Goal: Communication & Community: Answer question/provide support

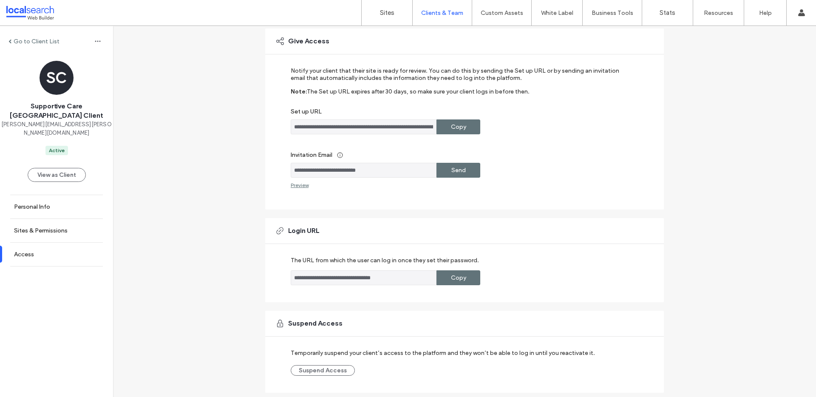
scroll to position [90, 0]
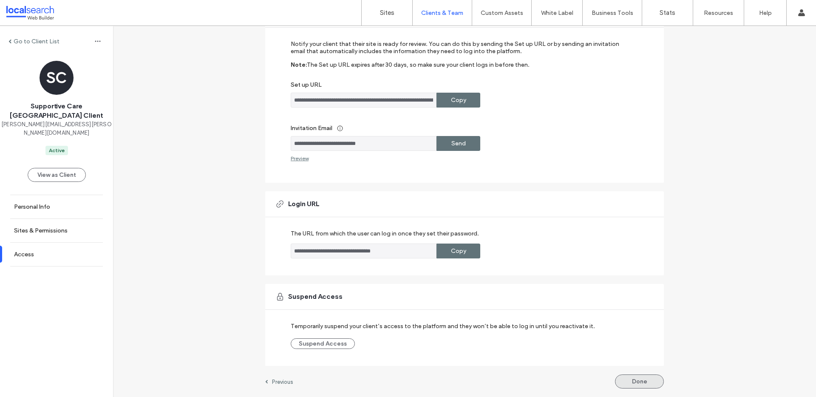
click at [636, 387] on button "Done" at bounding box center [639, 382] width 49 height 14
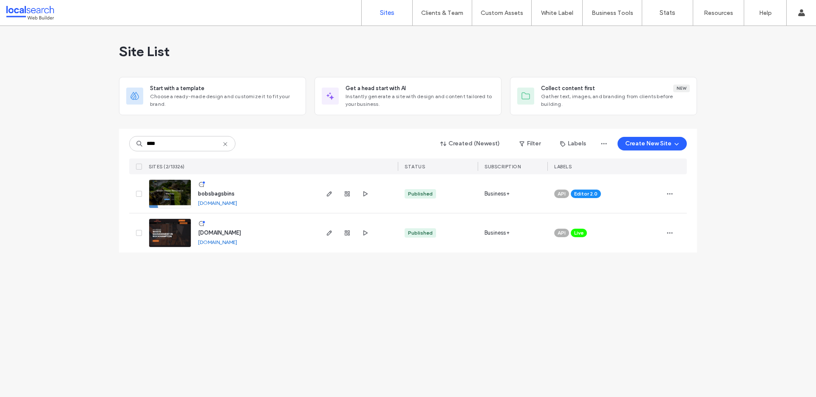
type input "****"
click at [167, 194] on img at bounding box center [170, 209] width 42 height 58
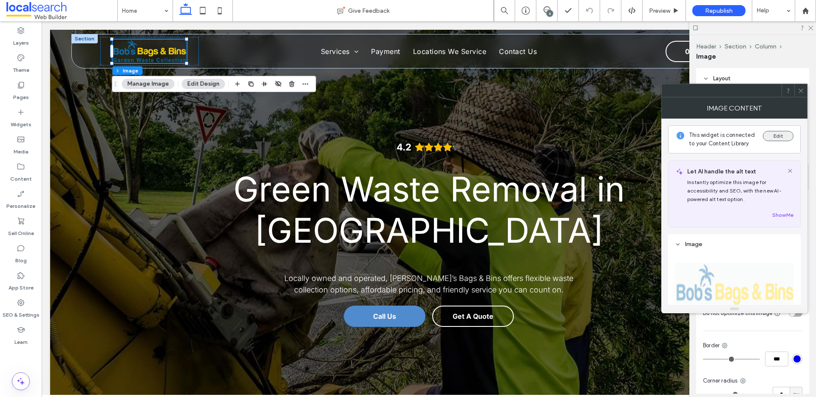
click at [779, 135] on button "Edit" at bounding box center [778, 136] width 31 height 10
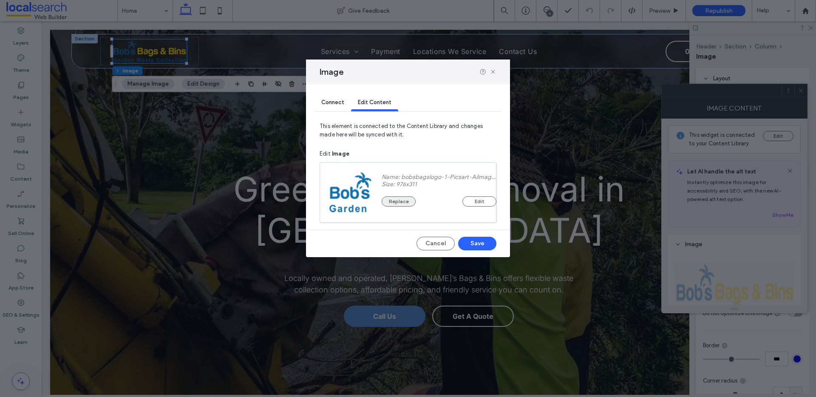
click at [392, 201] on button "Replace" at bounding box center [399, 201] width 34 height 10
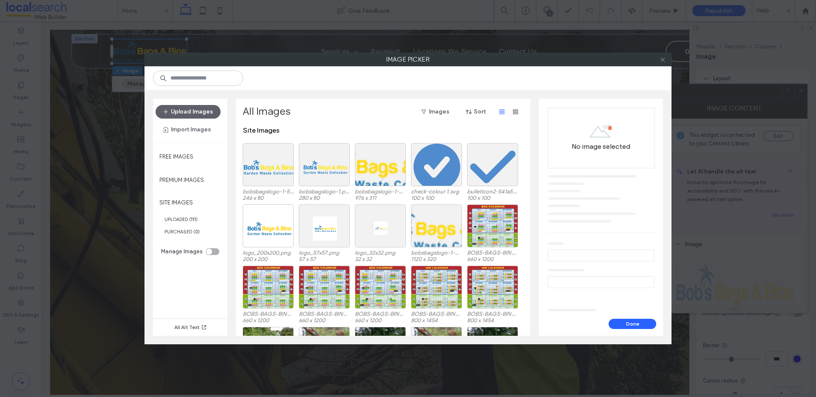
click at [663, 60] on icon at bounding box center [663, 60] width 6 height 6
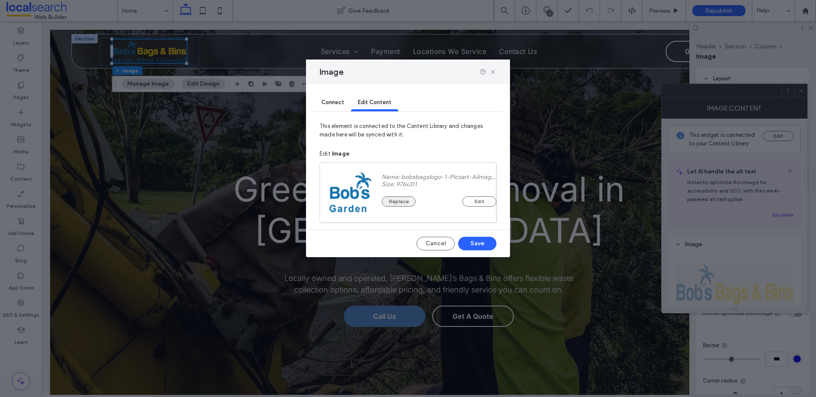
click at [406, 197] on button "Replace" at bounding box center [399, 201] width 34 height 10
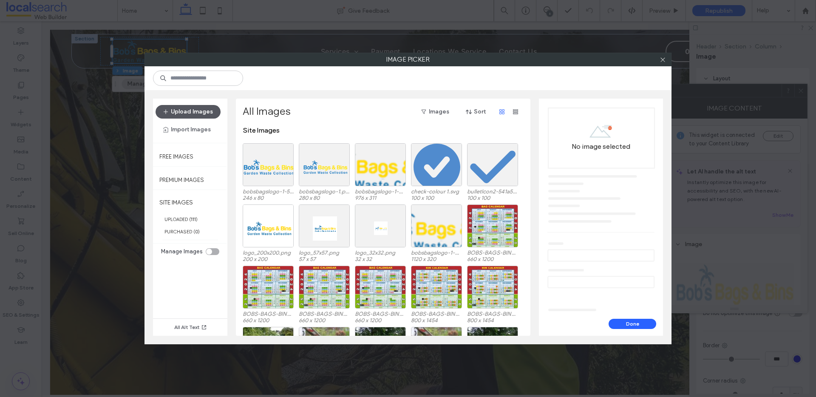
click at [178, 109] on button "Upload Images" at bounding box center [188, 112] width 65 height 14
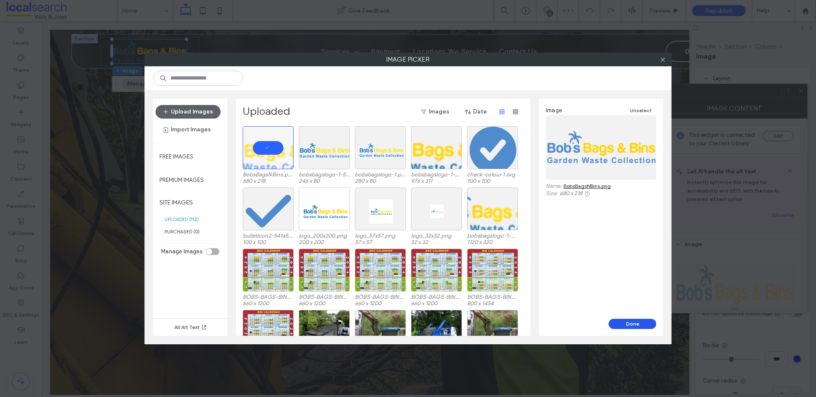
click at [633, 320] on button "Done" at bounding box center [633, 324] width 48 height 10
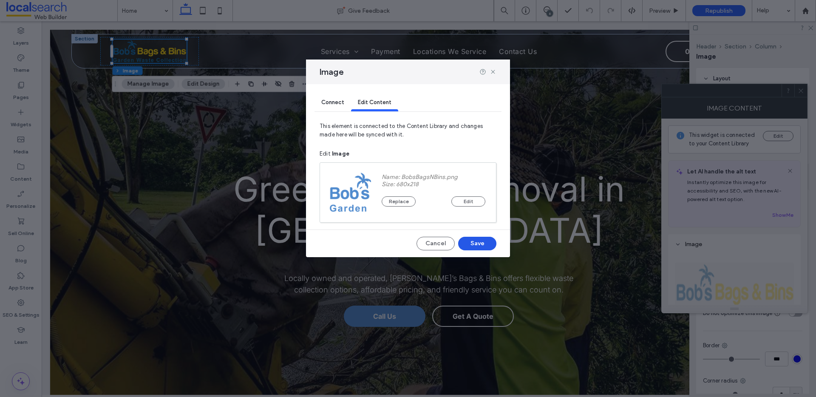
click at [483, 242] on button "Save" at bounding box center [477, 244] width 38 height 14
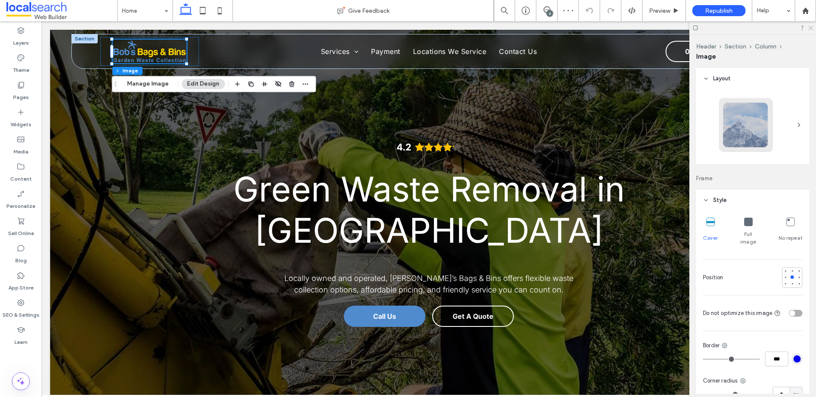
click at [810, 30] on icon at bounding box center [811, 28] width 6 height 6
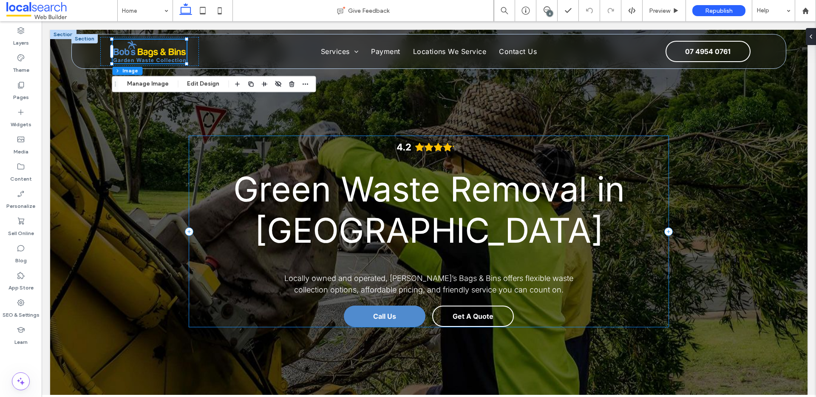
click at [540, 165] on div "4.2 Panel only seen by widget owner Edit widget Views 0% Share" at bounding box center [429, 231] width 480 height 191
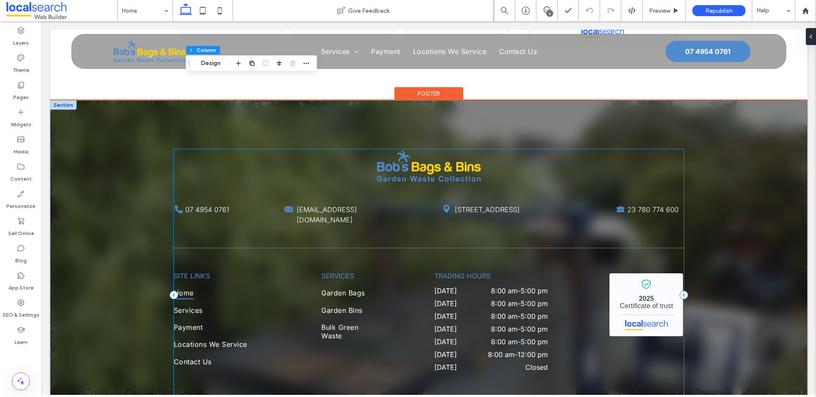
scroll to position [1979, 0]
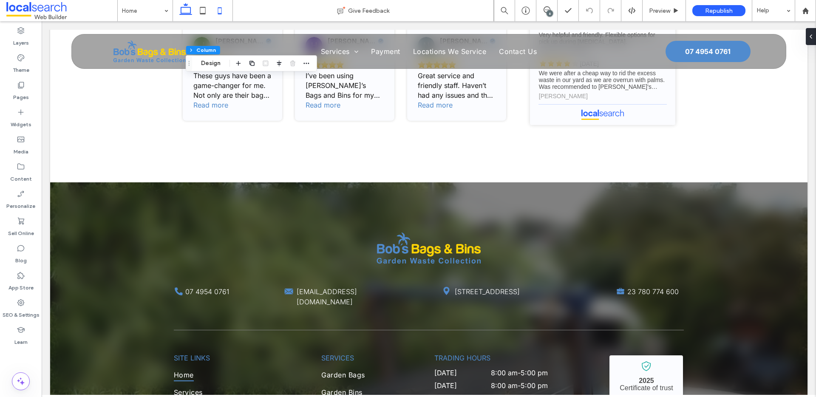
click at [219, 16] on icon at bounding box center [219, 10] width 17 height 17
type input "**"
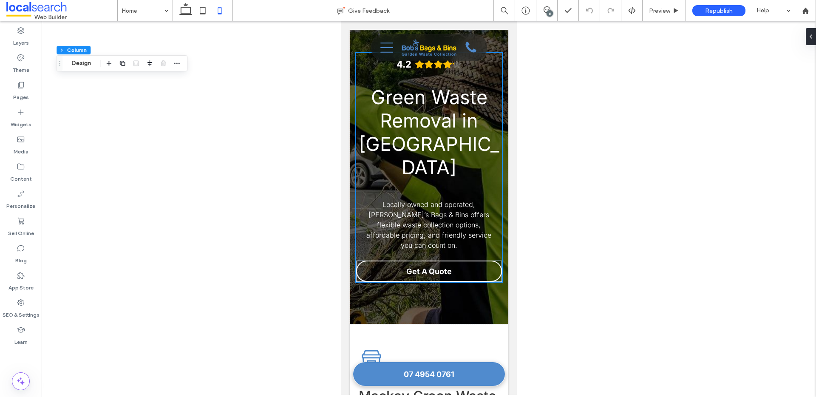
scroll to position [0, 0]
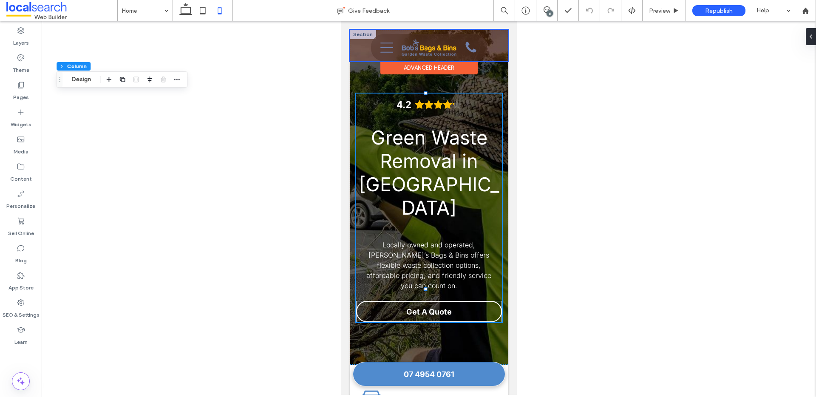
click at [430, 38] on div at bounding box center [429, 45] width 159 height 31
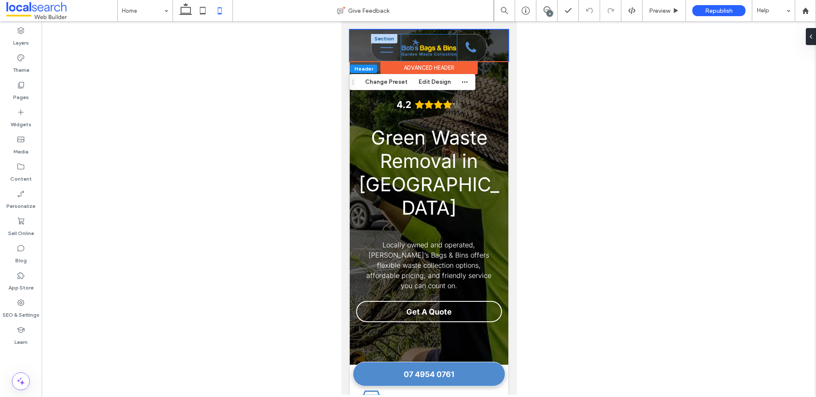
click at [457, 35] on div "07 4954 0761 Phone Icon" at bounding box center [471, 47] width 28 height 26
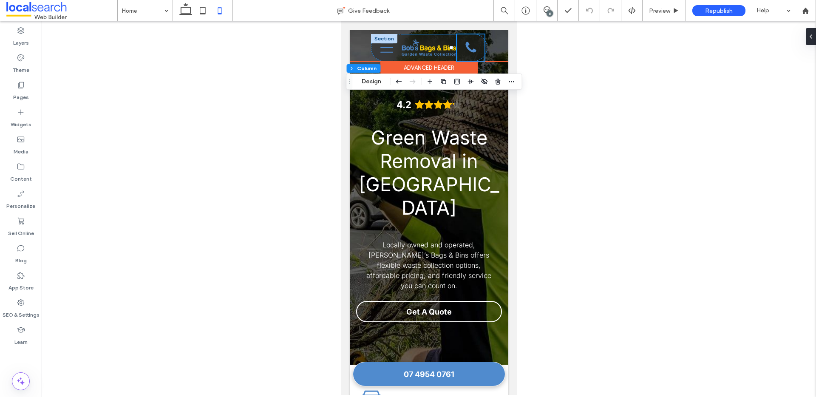
click at [441, 35] on div at bounding box center [428, 47] width 55 height 26
click at [387, 37] on div at bounding box center [384, 38] width 26 height 9
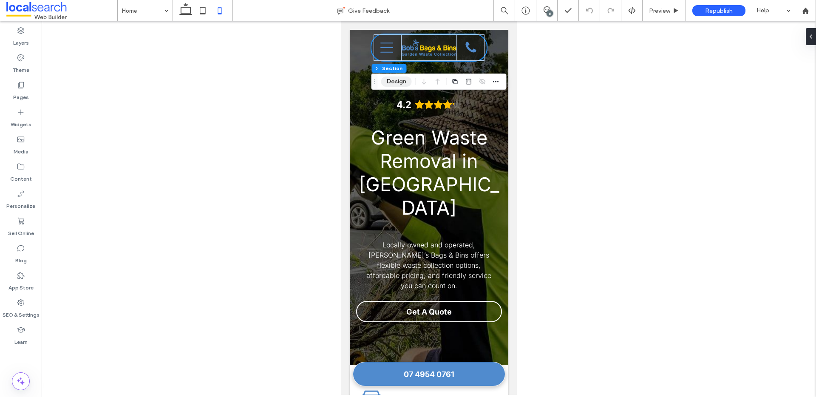
click at [404, 82] on button "Design" at bounding box center [396, 82] width 31 height 10
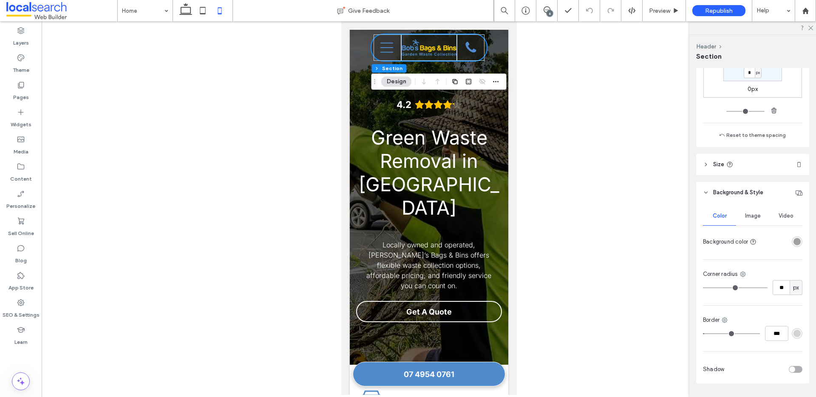
scroll to position [29, 0]
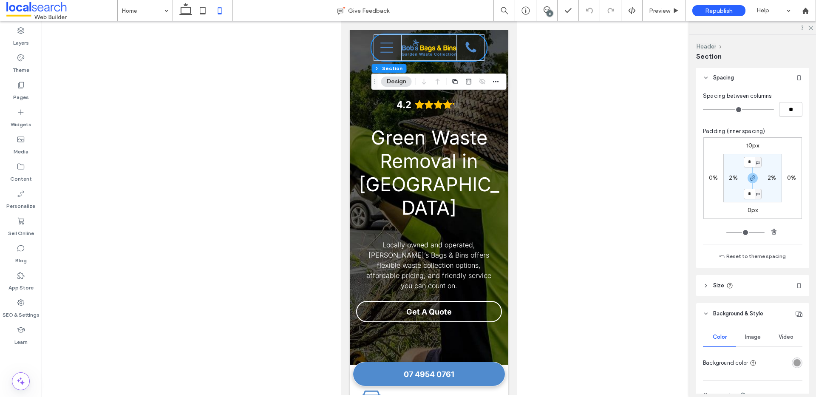
click at [754, 286] on header "Size" at bounding box center [753, 285] width 113 height 21
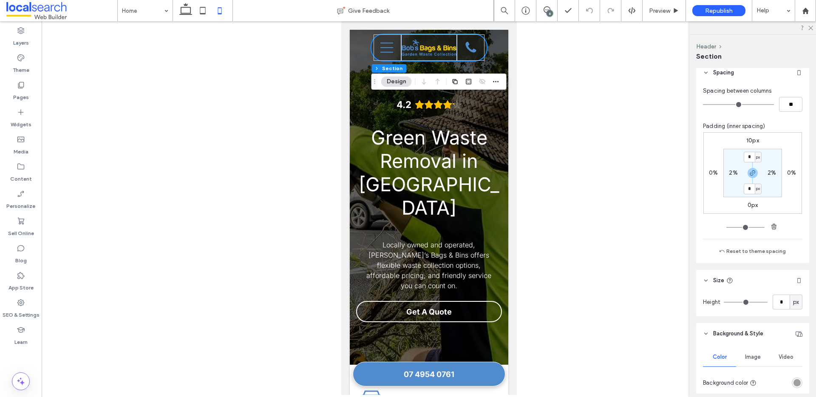
scroll to position [40, 0]
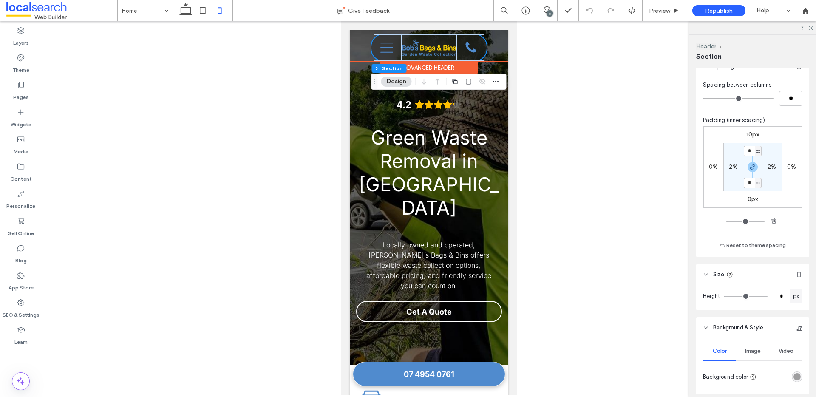
click at [481, 51] on div "Home Services Garden Bags Garden Bins Bulk Green Waste Payment Locations We Ser…" at bounding box center [429, 45] width 159 height 31
click at [480, 51] on section "Home Services Garden Bags Garden Bins Bulk Green Waste Payment Locations We Ser…" at bounding box center [429, 47] width 116 height 27
click at [480, 51] on div "Home Services Garden Bags Garden Bins Bulk Green Waste Payment Locations We Ser…" at bounding box center [429, 47] width 116 height 27
click at [480, 50] on div "Home Services Garden Bags Garden Bins Bulk Green Waste Payment Locations We Ser…" at bounding box center [429, 47] width 116 height 27
click at [480, 52] on section "Home Services Garden Bags Garden Bins Bulk Green Waste Payment Locations We Ser…" at bounding box center [429, 47] width 116 height 27
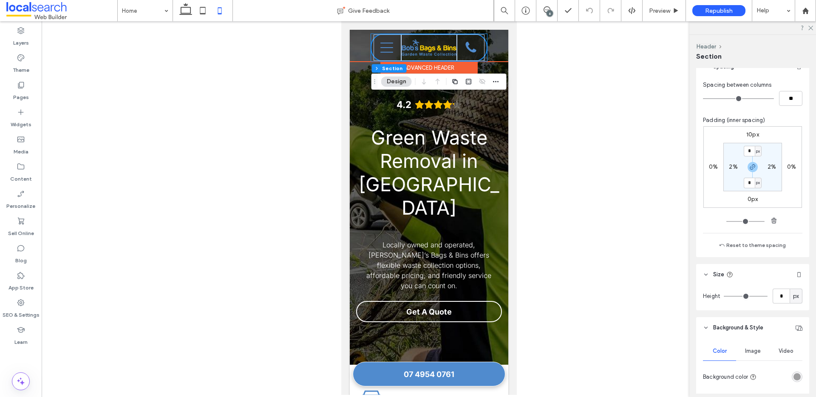
click at [480, 52] on section "Home Services Garden Bags Garden Bins Bulk Green Waste Payment Locations We Ser…" at bounding box center [429, 47] width 116 height 27
click at [490, 52] on div "Home Services Garden Bags Garden Bins Bulk Green Waste Payment Locations We Ser…" at bounding box center [429, 45] width 159 height 31
click at [441, 68] on div "Advanced Header" at bounding box center [428, 67] width 97 height 13
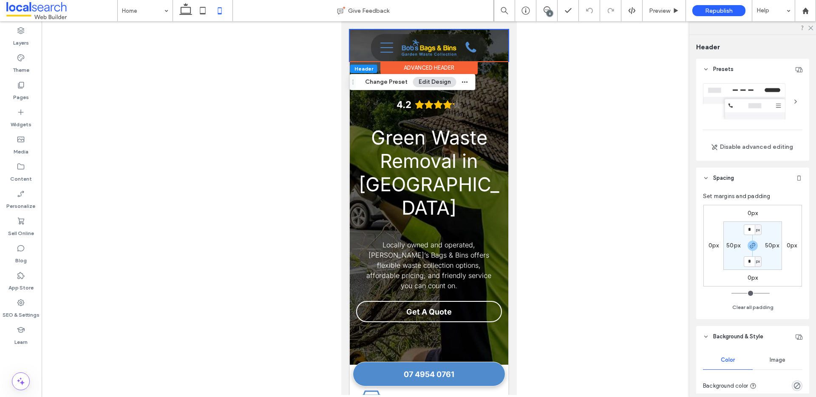
click at [768, 245] on label "50px" at bounding box center [772, 245] width 14 height 7
type input "**"
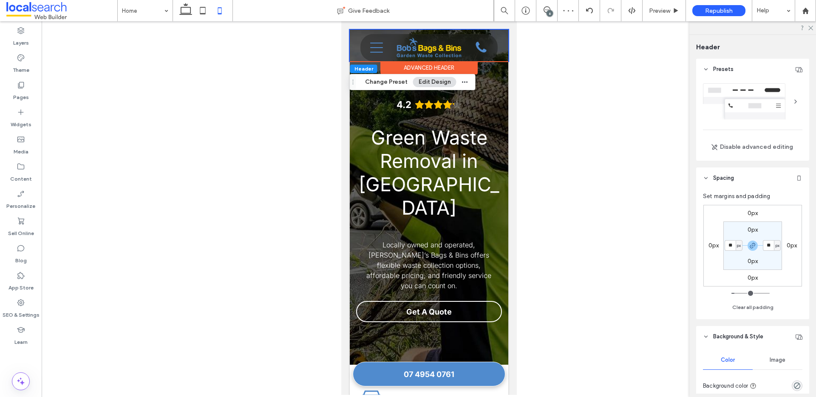
type input "**"
type input "*"
type input "**"
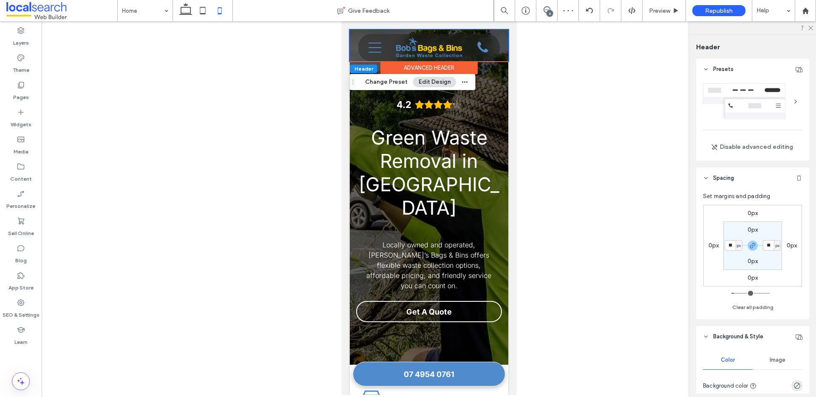
type input "**"
click at [439, 241] on span "Locally owned and operated, Bob’s Bags & Bins offers flexible waste collection …" at bounding box center [428, 265] width 125 height 49
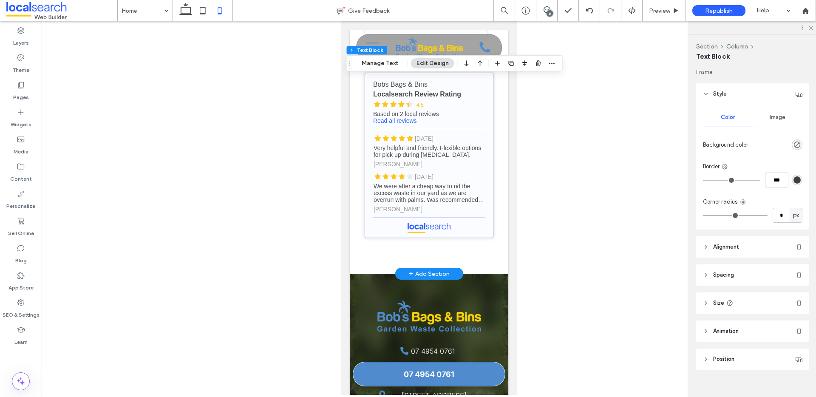
scroll to position [2076, 0]
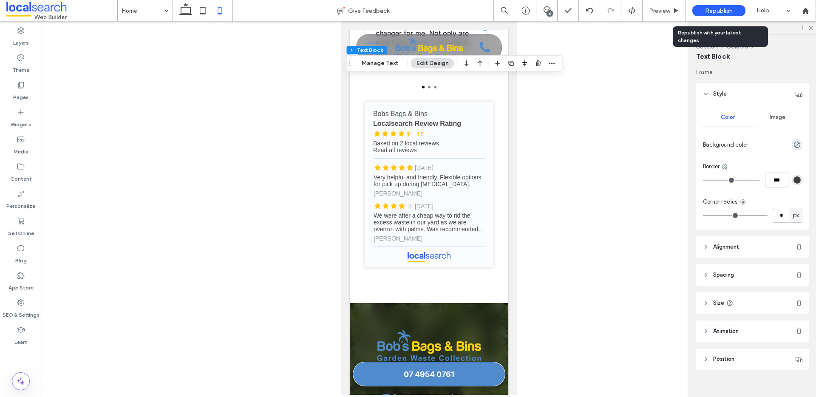
click at [725, 11] on span "Republish" at bounding box center [719, 10] width 28 height 7
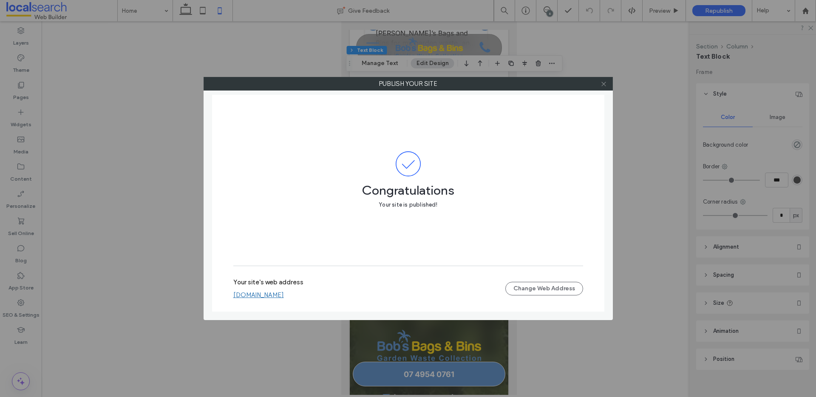
click at [601, 85] on icon at bounding box center [604, 84] width 6 height 6
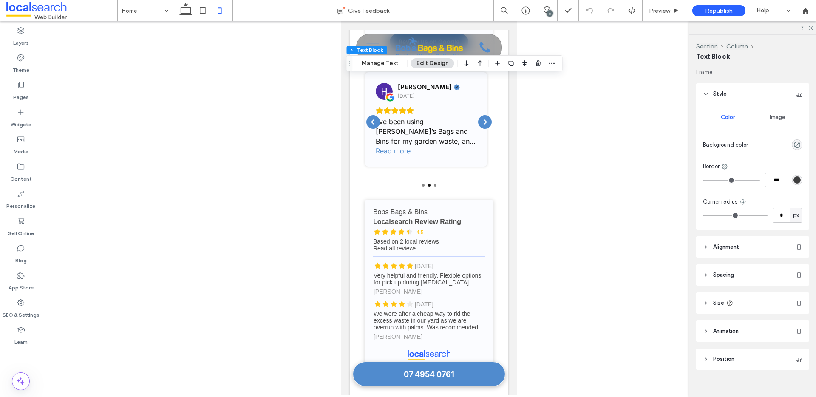
scroll to position [1856, 0]
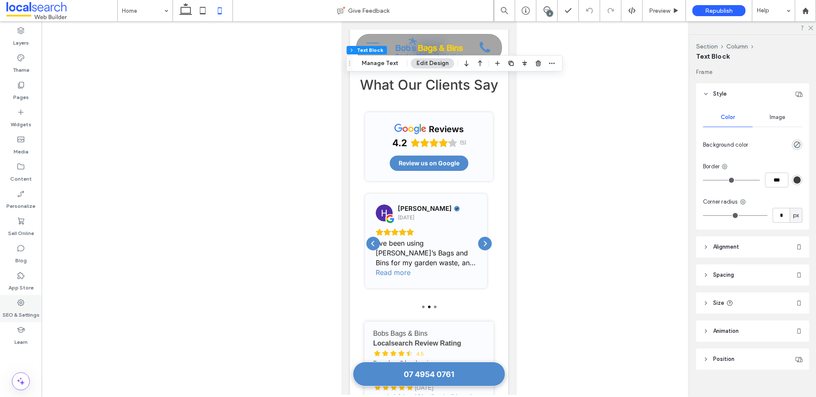
click at [22, 313] on label "SEO & Settings" at bounding box center [21, 313] width 37 height 12
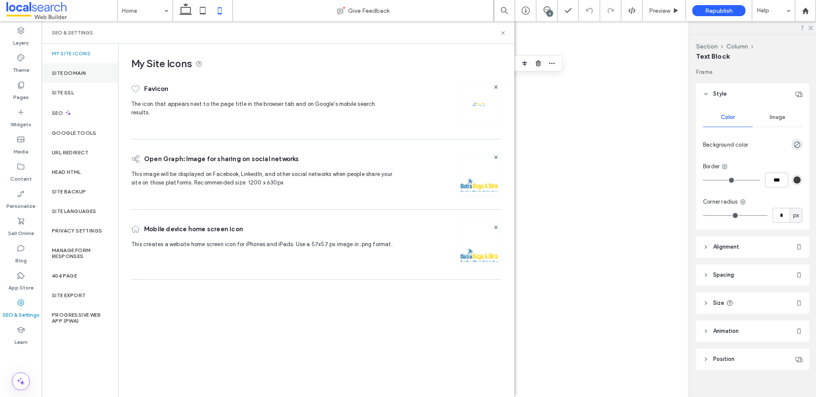
drag, startPoint x: 75, startPoint y: 76, endPoint x: 79, endPoint y: 74, distance: 4.8
click at [75, 76] on div "Site Domain" at bounding box center [80, 73] width 77 height 20
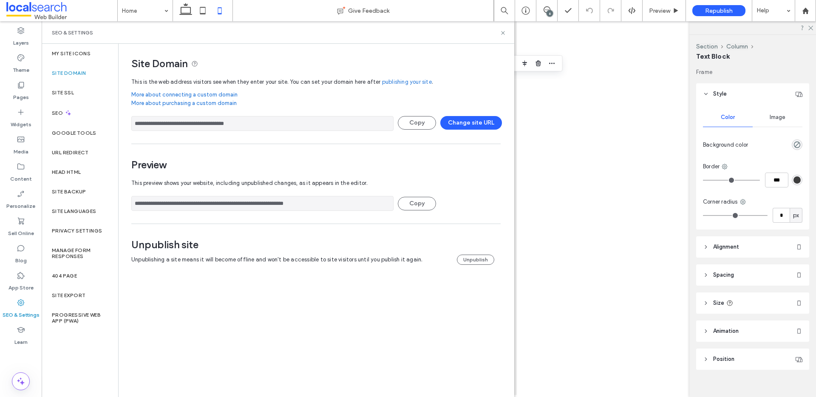
click at [249, 205] on input "**********" at bounding box center [262, 203] width 262 height 15
click at [248, 205] on input "**********" at bounding box center [262, 203] width 262 height 15
click at [506, 26] on div "SEO & Settings" at bounding box center [278, 32] width 473 height 23
click at [503, 31] on icon at bounding box center [503, 33] width 6 height 6
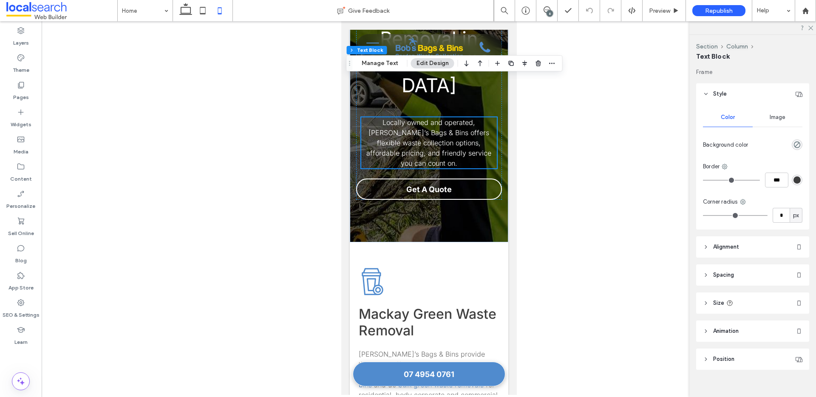
scroll to position [0, 0]
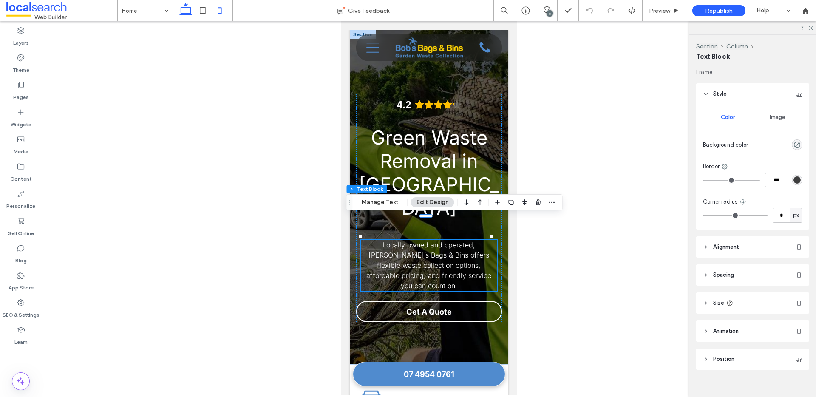
click at [187, 14] on use at bounding box center [185, 9] width 13 height 12
type input "**"
type input "****"
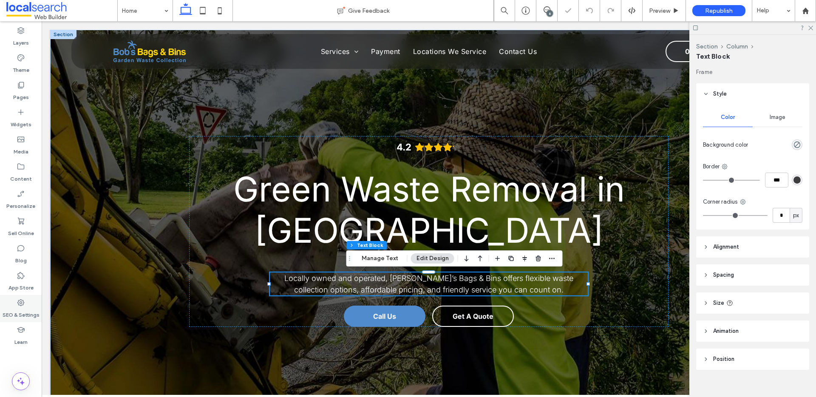
click at [32, 303] on div "SEO & Settings" at bounding box center [21, 308] width 42 height 27
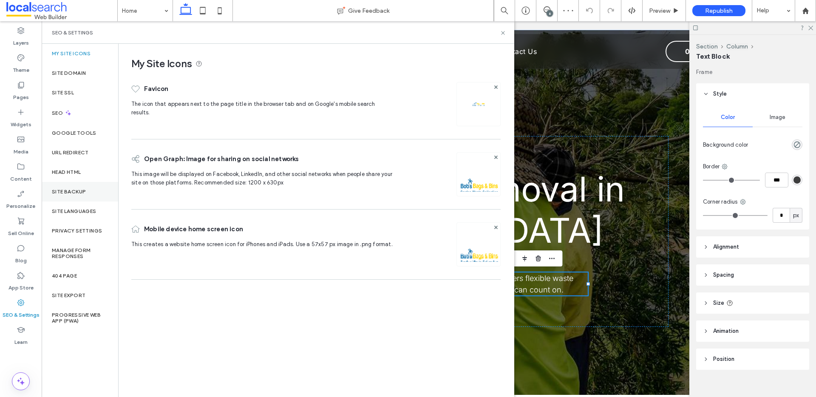
click at [77, 195] on div "Site Backup" at bounding box center [80, 192] width 77 height 20
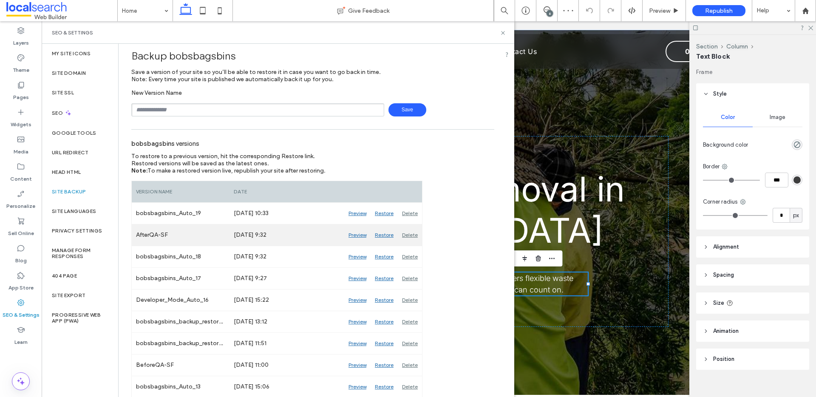
scroll to position [14, 0]
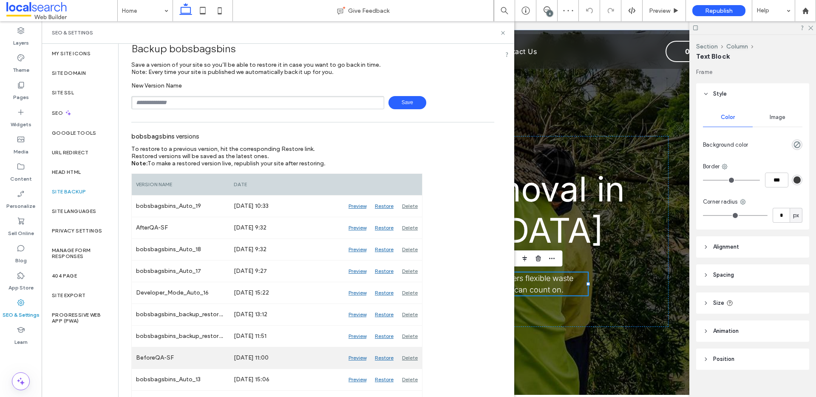
click at [354, 359] on div "Preview" at bounding box center [357, 357] width 26 height 21
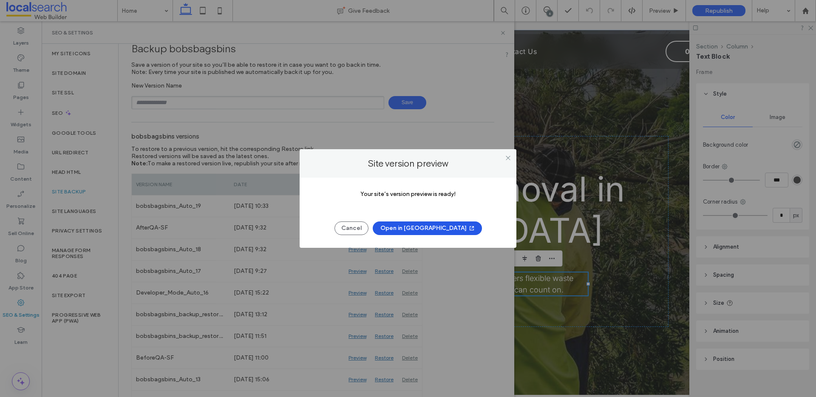
click at [420, 227] on button "Open in New Tab" at bounding box center [427, 229] width 109 height 14
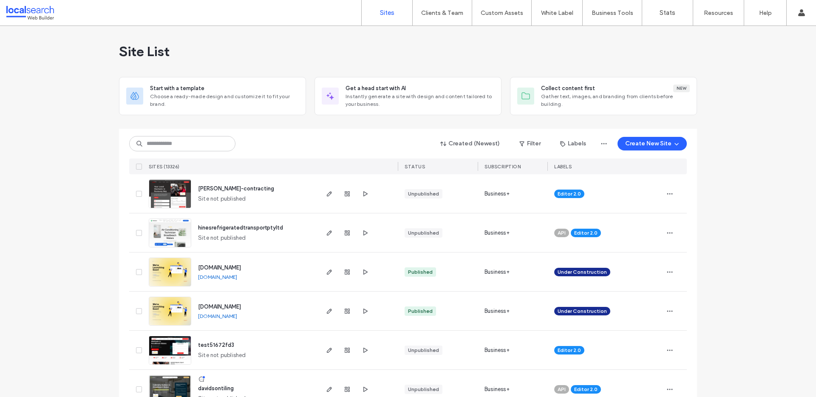
drag, startPoint x: 179, startPoint y: 157, endPoint x: 181, endPoint y: 150, distance: 7.5
click at [179, 156] on div "Created (Newest) Filter Labels Create New Site SITES (13326) STATUS SUBSCRIPTIO…" at bounding box center [408, 151] width 558 height 45
click at [181, 150] on input at bounding box center [182, 143] width 106 height 15
paste input "********"
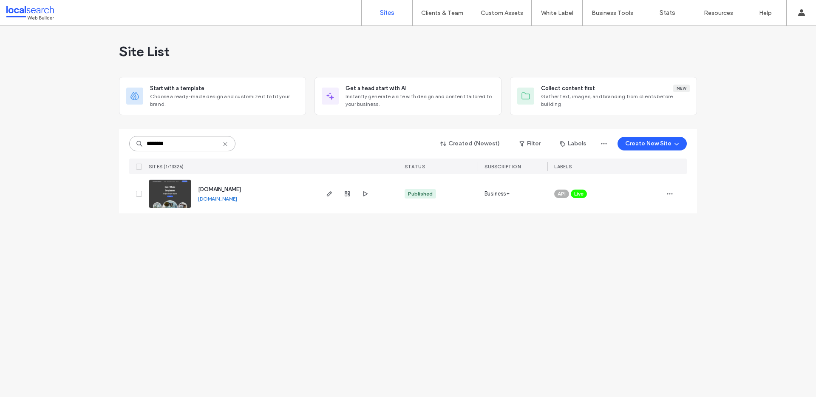
type input "********"
click at [187, 200] on link at bounding box center [170, 193] width 43 height 29
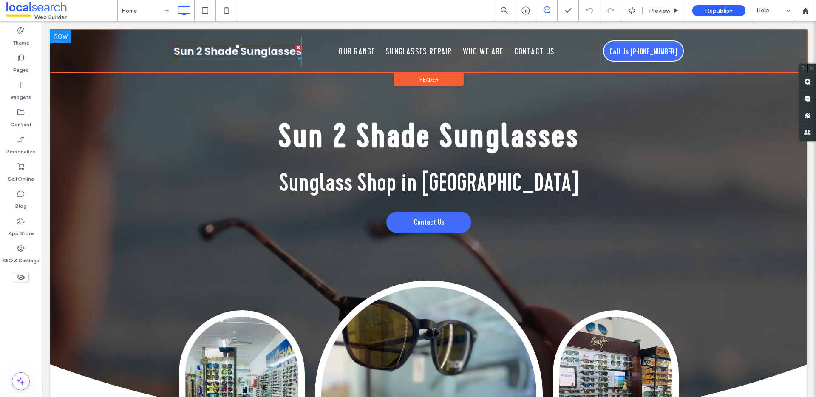
click at [225, 55] on img at bounding box center [238, 53] width 128 height 16
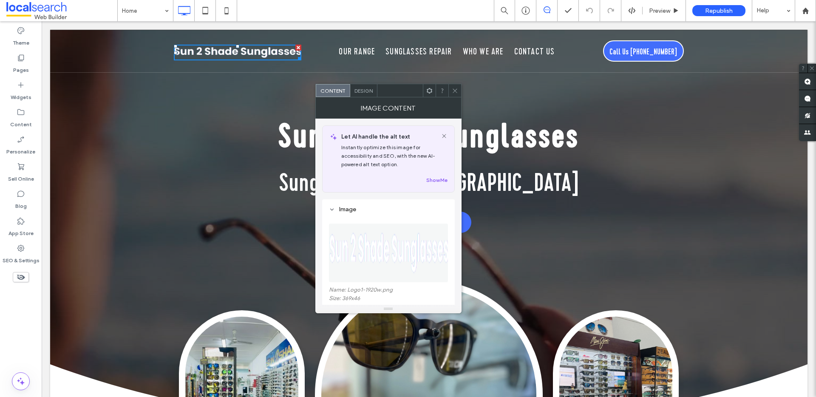
click at [368, 90] on span "Design" at bounding box center [364, 91] width 18 height 6
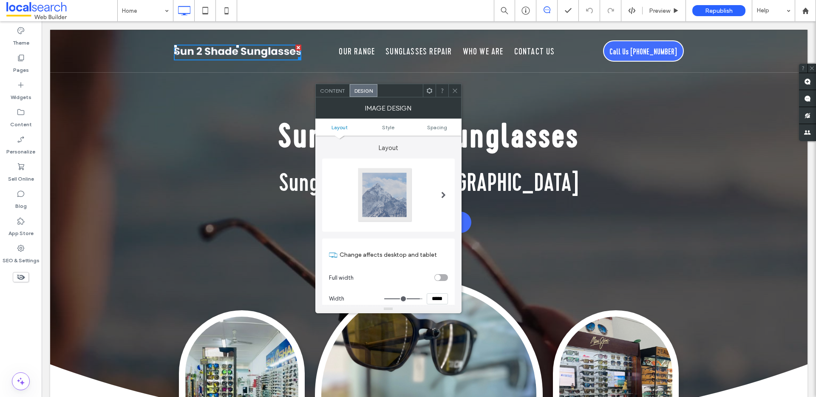
click at [342, 92] on span "Content" at bounding box center [332, 91] width 25 height 6
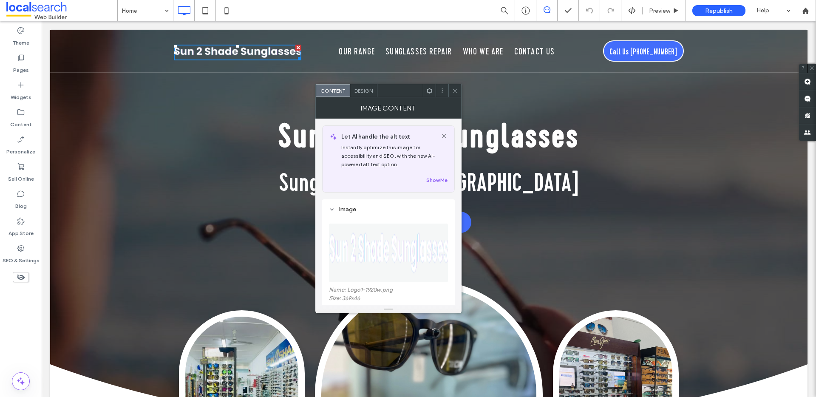
click at [455, 92] on icon at bounding box center [455, 91] width 6 height 6
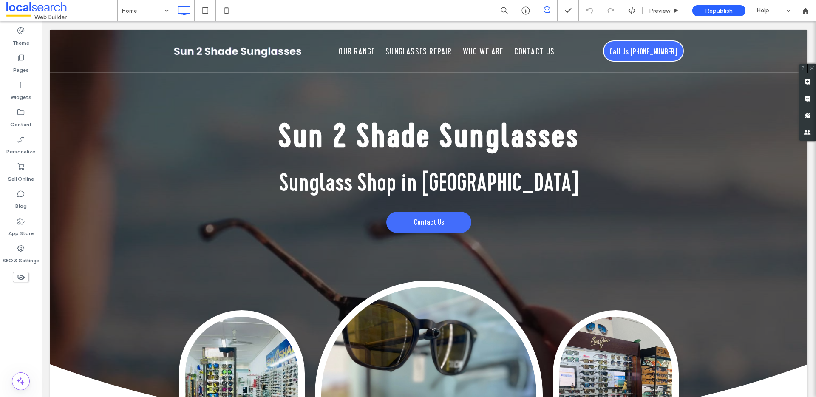
drag, startPoint x: 21, startPoint y: 253, endPoint x: 42, endPoint y: 166, distance: 89.5
click at [21, 253] on label "SEO & Settings" at bounding box center [21, 259] width 37 height 12
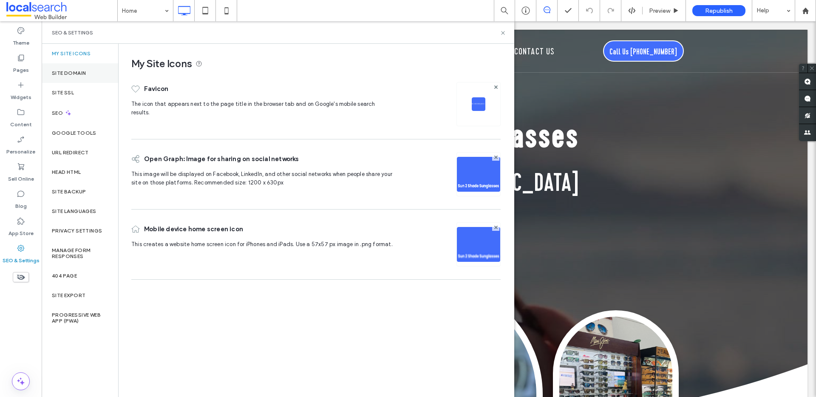
click at [70, 71] on label "Site Domain" at bounding box center [69, 73] width 34 height 6
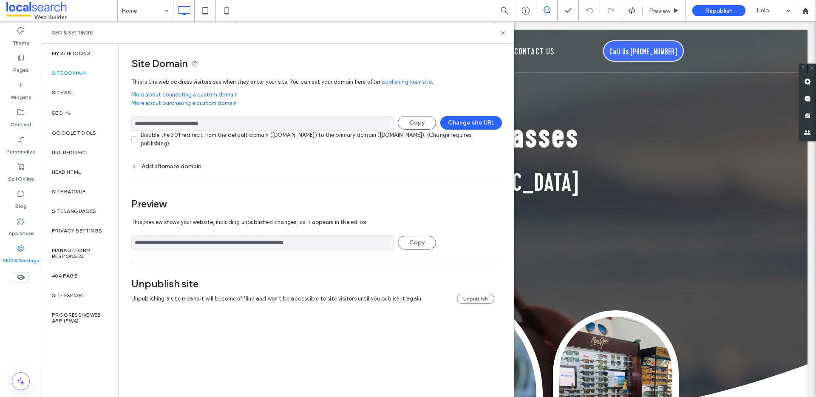
click at [191, 166] on div "Add alternate domain" at bounding box center [316, 166] width 370 height 7
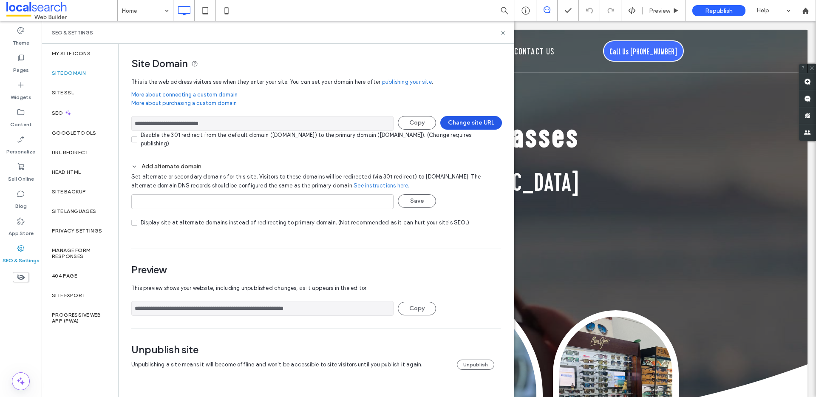
click at [474, 122] on button "Change site URL" at bounding box center [472, 123] width 62 height 14
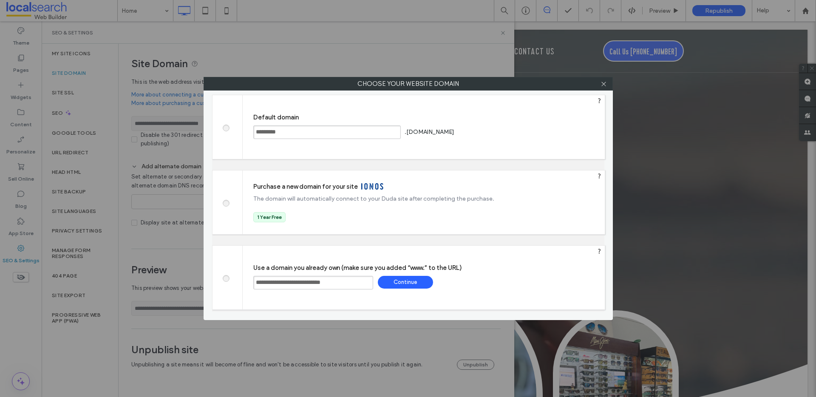
click at [231, 129] on label at bounding box center [225, 127] width 15 height 6
click at [516, 132] on div "Save" at bounding box center [488, 131] width 55 height 13
type input "**********"
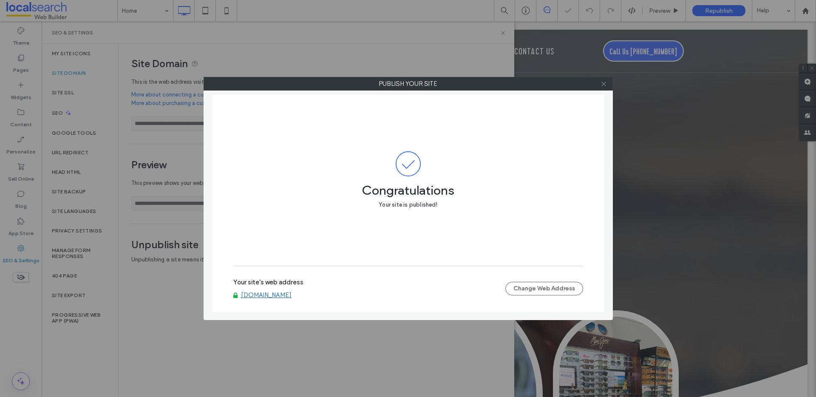
click at [606, 85] on icon at bounding box center [604, 84] width 6 height 6
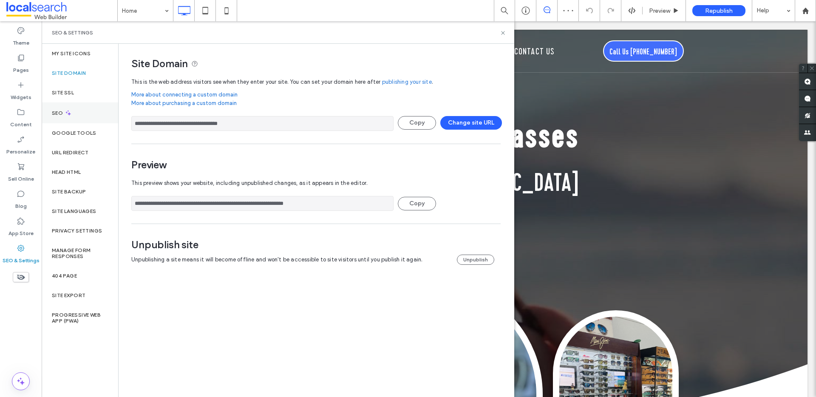
click at [85, 110] on div "SEO" at bounding box center [80, 112] width 77 height 21
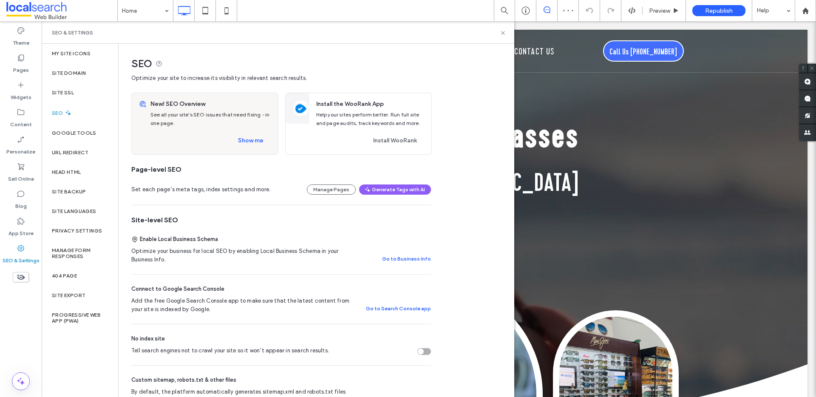
click at [428, 353] on div "Tell search engines not to crawl your site so it won’t appear in search results." at bounding box center [425, 351] width 14 height 7
click at [94, 68] on div "Site Domain" at bounding box center [80, 73] width 77 height 20
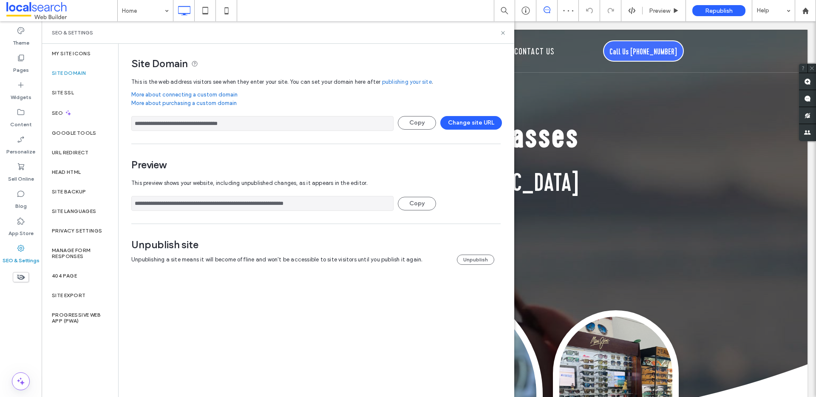
drag, startPoint x: 486, startPoint y: 275, endPoint x: 486, endPoint y: 265, distance: 10.2
click at [485, 273] on div "Unpublish site Unpublishing a site means it will become offline and won't be ac…" at bounding box center [316, 255] width 370 height 54
click at [485, 263] on button "Unpublish" at bounding box center [475, 260] width 37 height 10
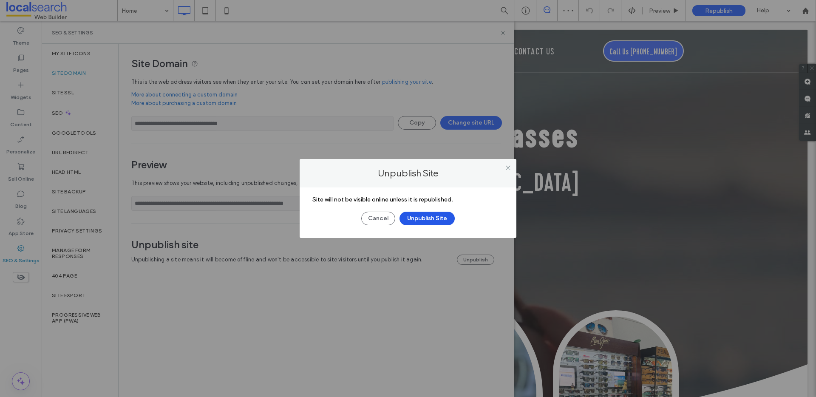
click at [434, 213] on button "Unpublish Site" at bounding box center [427, 219] width 55 height 14
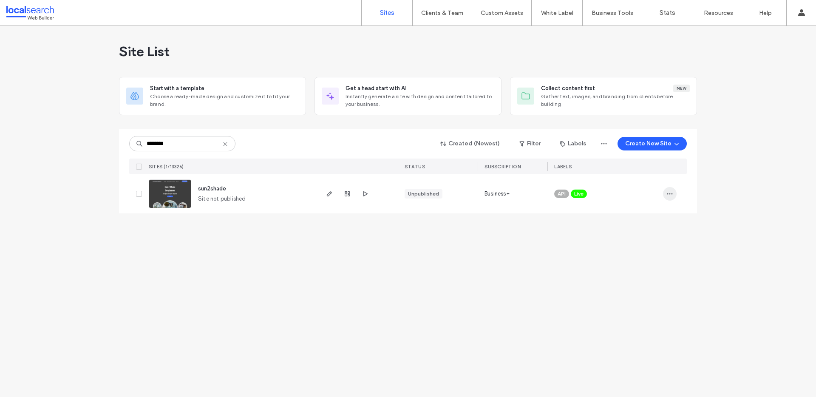
click at [671, 196] on icon "button" at bounding box center [670, 193] width 7 height 7
drag, startPoint x: 638, startPoint y: 279, endPoint x: 606, endPoint y: 236, distance: 54.1
click at [638, 279] on span "Unassign Label" at bounding box center [636, 280] width 39 height 9
click at [594, 188] on icon at bounding box center [593, 188] width 4 height 4
click at [673, 190] on icon "button" at bounding box center [670, 193] width 7 height 7
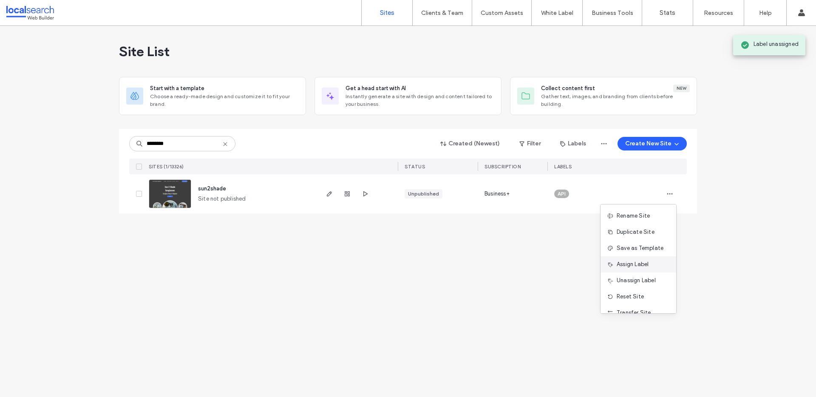
click at [642, 268] on span "Assign Label" at bounding box center [633, 264] width 32 height 9
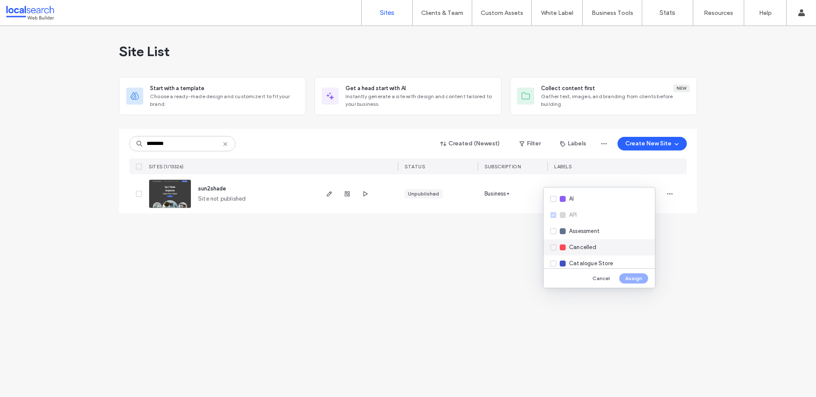
click at [601, 245] on div "Cancelled" at bounding box center [599, 247] width 111 height 16
click at [633, 277] on button "Assign" at bounding box center [634, 278] width 29 height 10
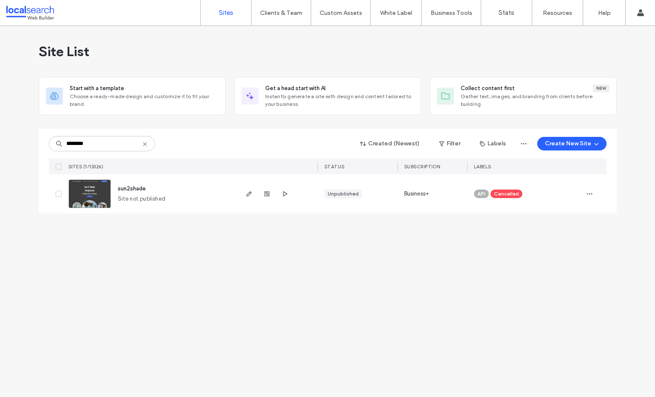
drag, startPoint x: 104, startPoint y: 153, endPoint x: 103, endPoint y: 148, distance: 4.8
click at [103, 152] on div "******** Created (Newest) Filter Labels Create New Site SITES (1/13326) STATUS …" at bounding box center [328, 151] width 558 height 45
click at [103, 147] on input "********" at bounding box center [102, 143] width 106 height 15
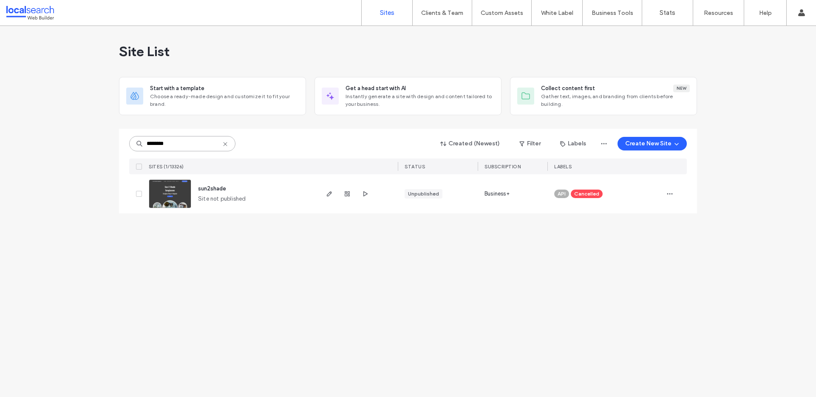
click at [185, 146] on input "********" at bounding box center [182, 143] width 106 height 15
paste input
type input "********"
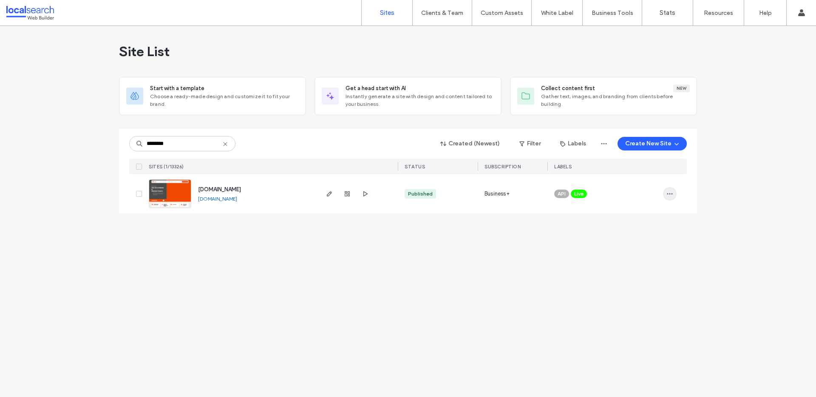
click at [673, 194] on span "button" at bounding box center [670, 194] width 14 height 14
drag, startPoint x: 651, startPoint y: 259, endPoint x: 644, endPoint y: 253, distance: 9.6
click at [650, 259] on div "Unassign Label" at bounding box center [639, 264] width 76 height 16
click at [597, 188] on div "Live" at bounding box center [588, 187] width 22 height 9
click at [595, 188] on span at bounding box center [593, 188] width 6 height 6
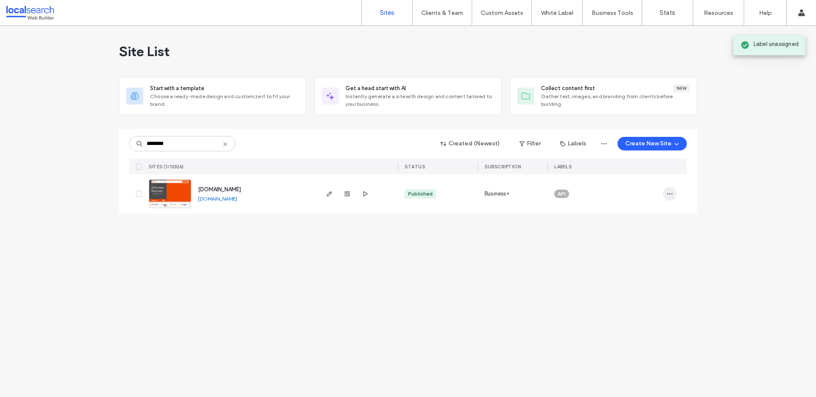
click at [666, 197] on span "button" at bounding box center [670, 194] width 14 height 14
click at [629, 253] on div "Assign Label" at bounding box center [639, 248] width 76 height 16
drag, startPoint x: 577, startPoint y: 247, endPoint x: 613, endPoint y: 262, distance: 39.3
click at [577, 247] on span "Cancelled" at bounding box center [582, 247] width 27 height 9
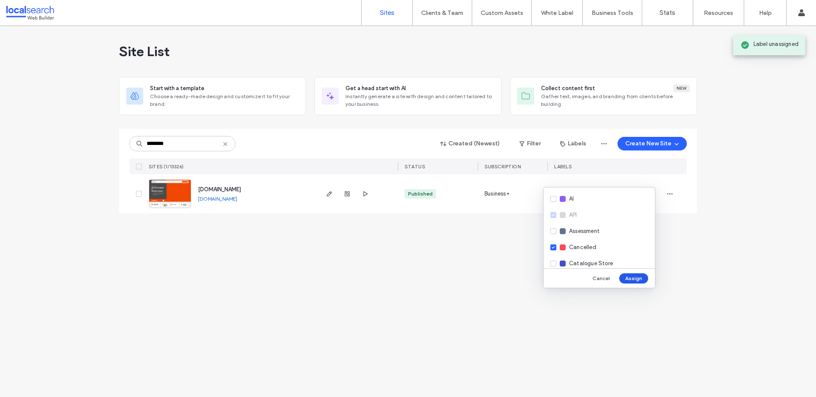
click at [640, 278] on button "Assign" at bounding box center [634, 278] width 29 height 10
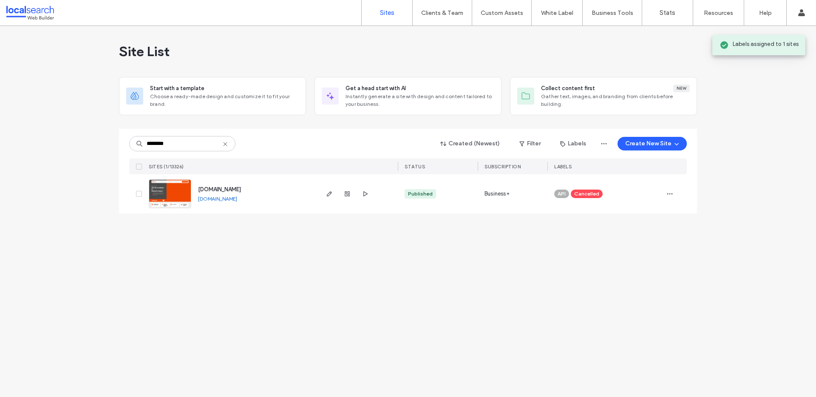
click at [163, 194] on img at bounding box center [170, 209] width 42 height 58
type input "********"
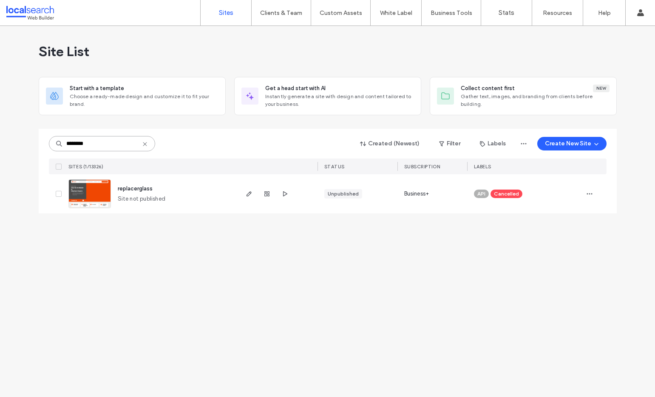
click at [96, 148] on input "********" at bounding box center [102, 143] width 106 height 15
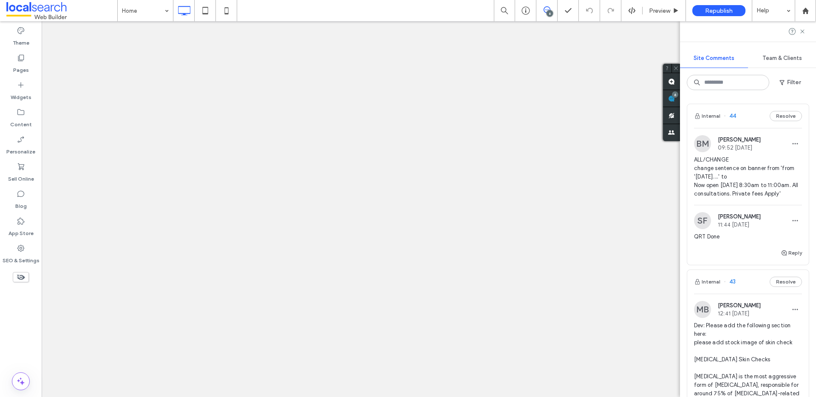
click at [810, 98] on div "Site Comments Team & Clients Filter Internal 44 Resolve BM [PERSON_NAME] 09:52 …" at bounding box center [748, 209] width 136 height 376
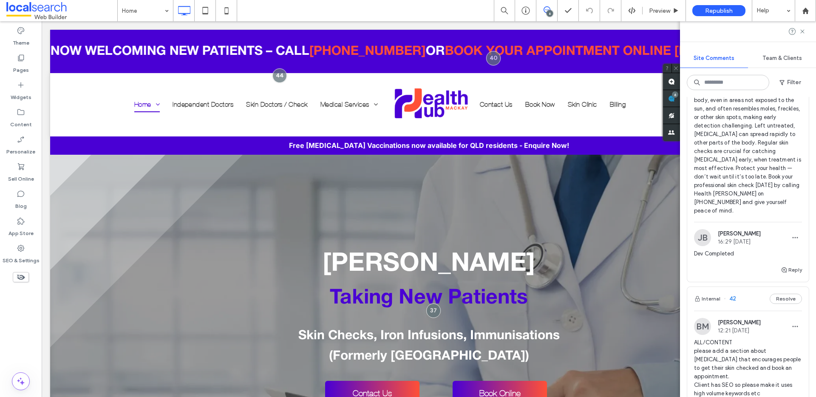
scroll to position [456, 0]
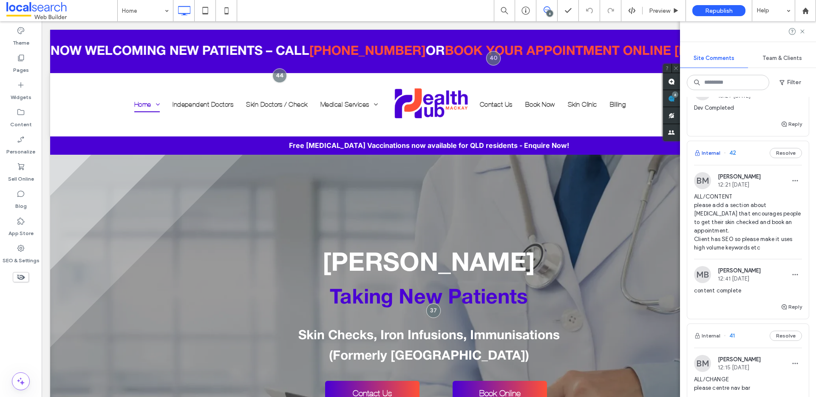
click at [714, 158] on button "Internal" at bounding box center [707, 153] width 26 height 10
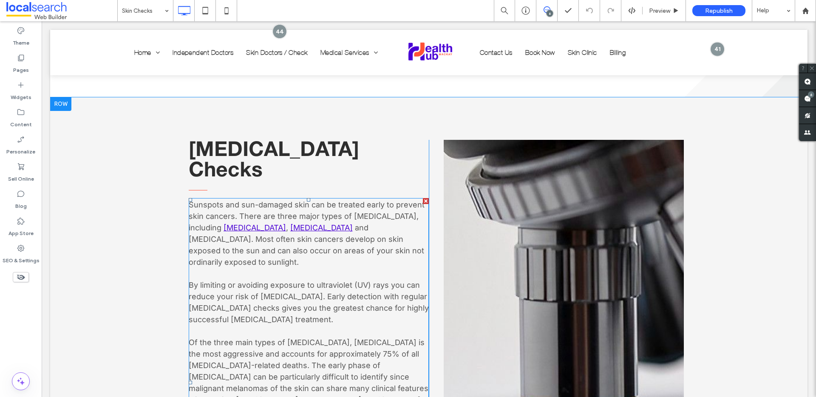
scroll to position [474, 0]
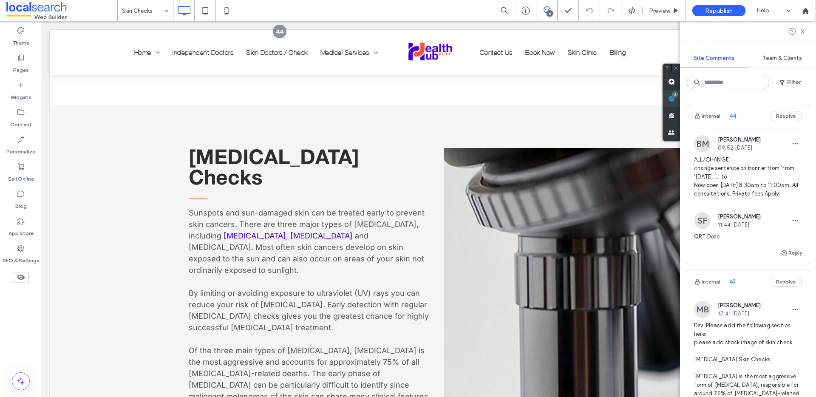
click at [805, 93] on div "Site Comments Team & Clients Filter Internal 44 Resolve BM [PERSON_NAME] 09:52 …" at bounding box center [748, 209] width 136 height 376
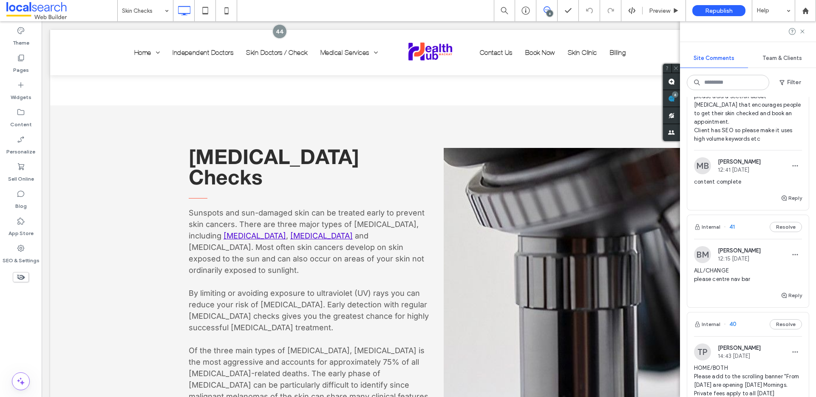
scroll to position [432, 0]
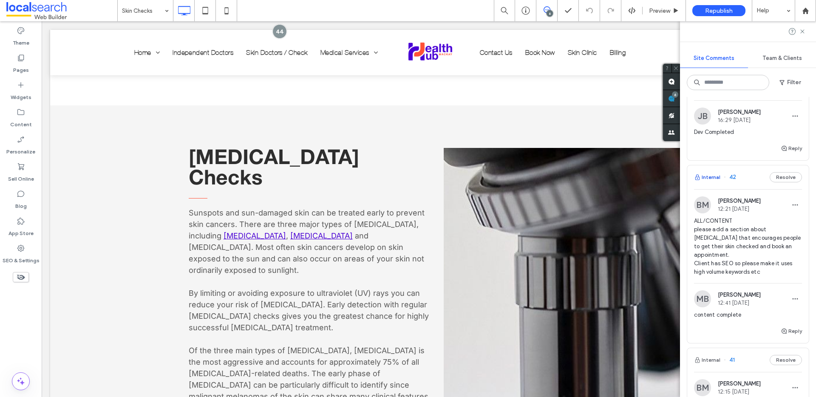
click at [711, 182] on button "Internal" at bounding box center [707, 177] width 26 height 10
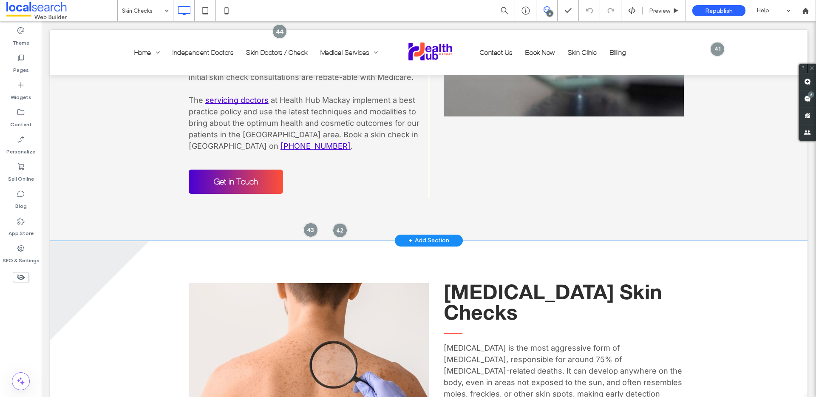
scroll to position [1056, 0]
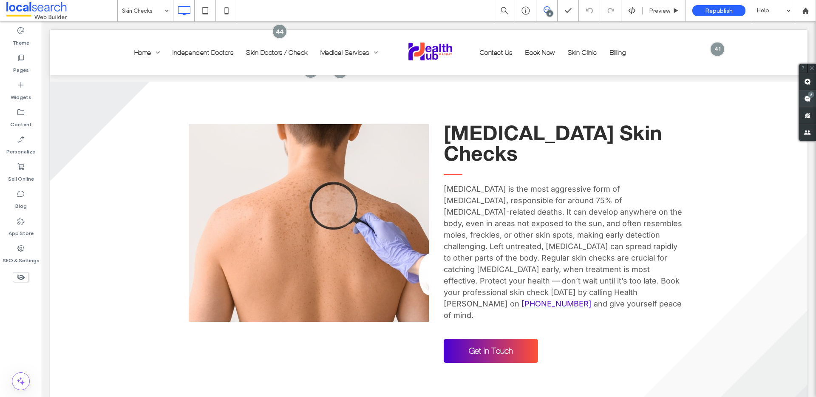
click at [805, 100] on use at bounding box center [808, 98] width 7 height 7
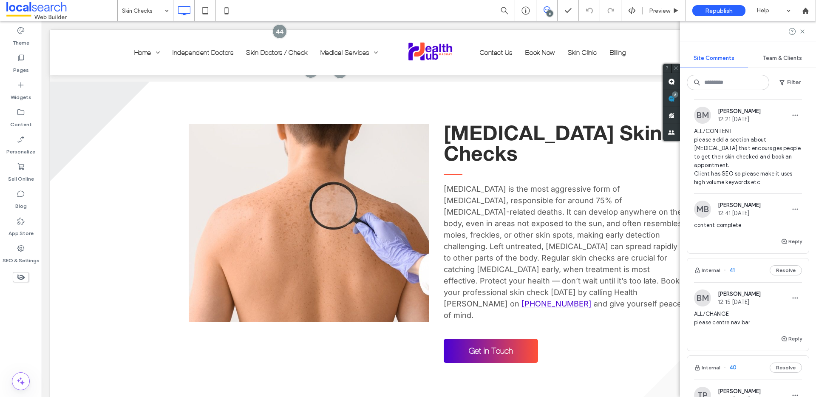
scroll to position [524, 0]
click at [786, 244] on button "Reply" at bounding box center [791, 239] width 21 height 10
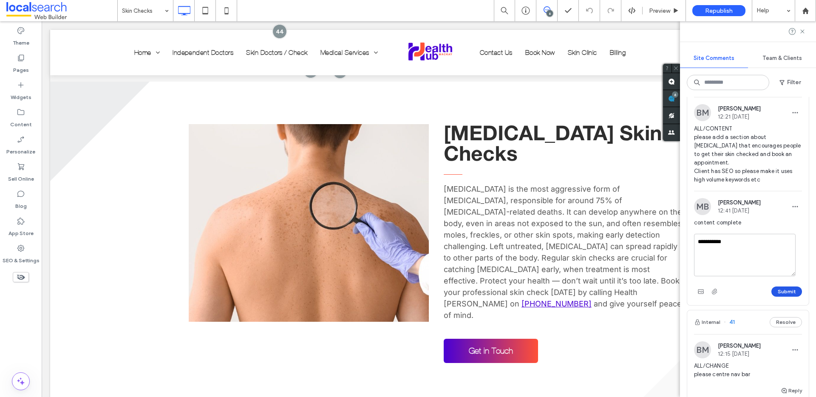
type textarea "**********"
drag, startPoint x: 776, startPoint y: 302, endPoint x: 775, endPoint y: 291, distance: 11.2
click at [776, 297] on button "Submit" at bounding box center [787, 292] width 31 height 10
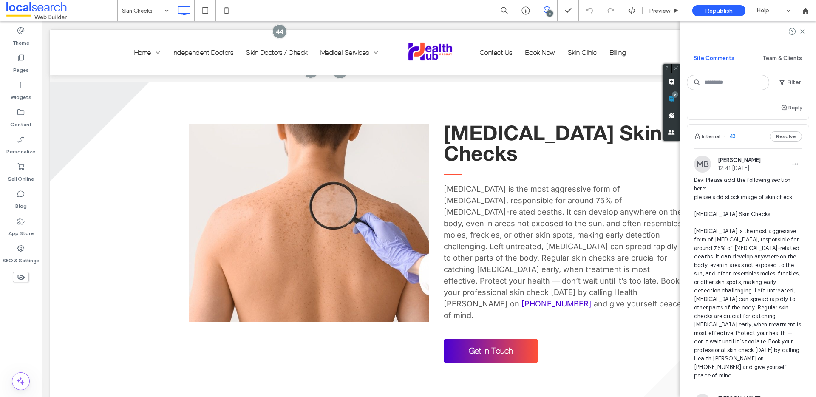
scroll to position [145, 0]
click at [716, 142] on button "Internal" at bounding box center [707, 137] width 26 height 10
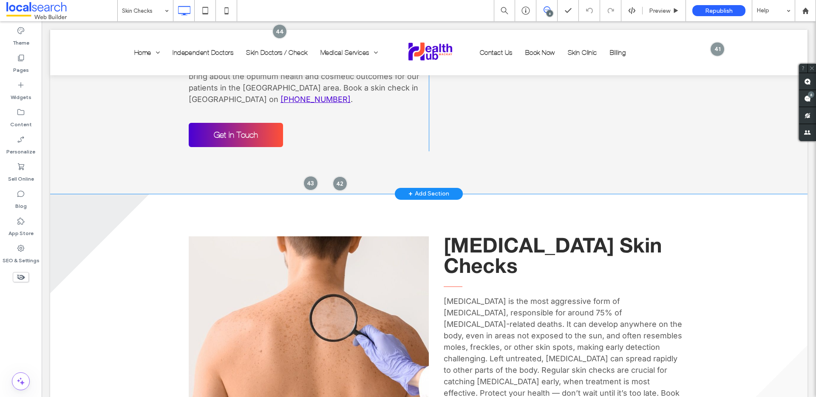
scroll to position [944, 0]
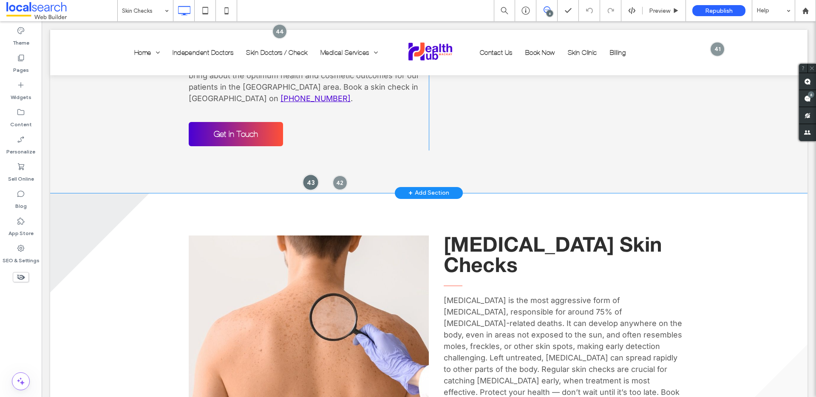
click at [309, 174] on div at bounding box center [311, 182] width 16 height 16
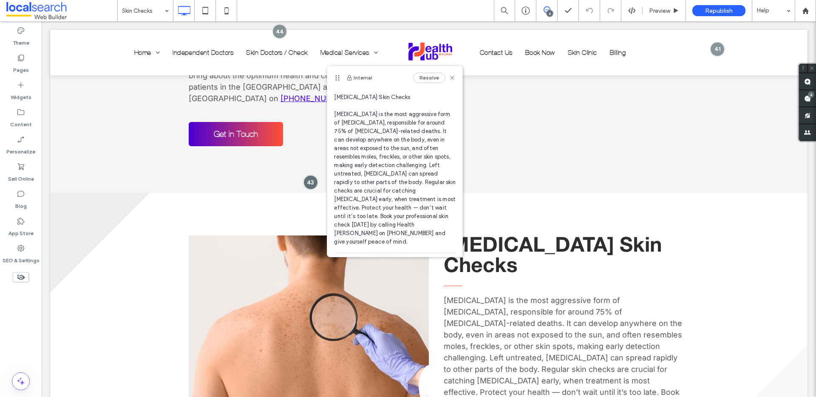
scroll to position [99, 0]
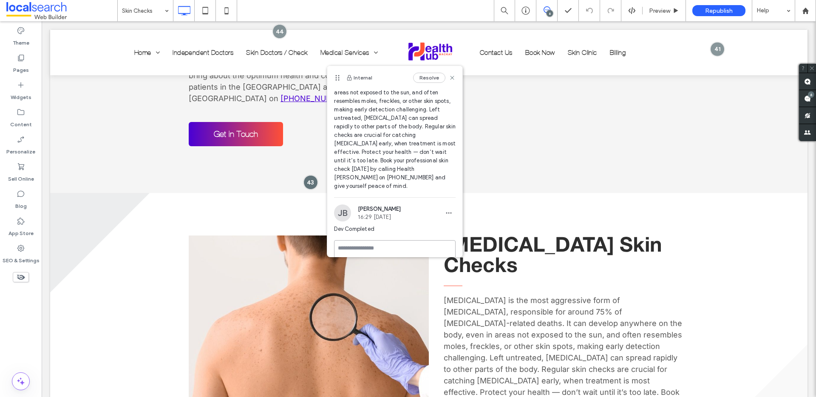
click at [393, 240] on textarea at bounding box center [395, 261] width 122 height 43
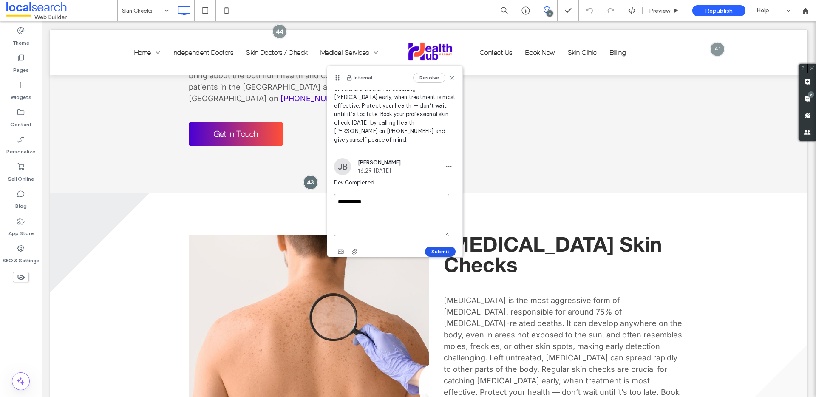
type textarea "**********"
click at [442, 247] on button "Submit" at bounding box center [440, 252] width 31 height 10
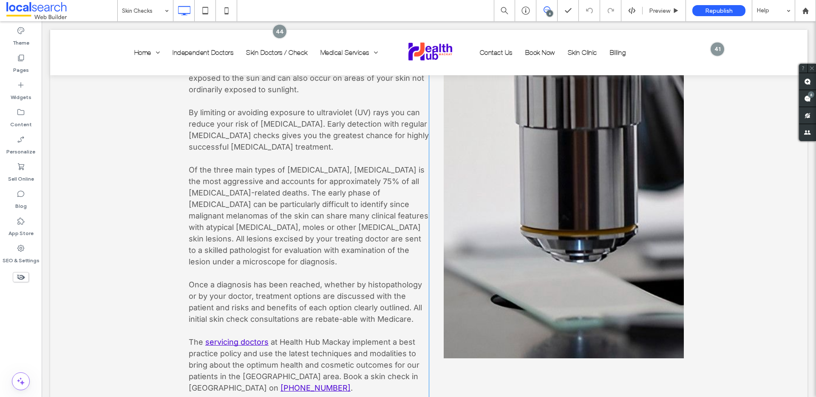
scroll to position [653, 0]
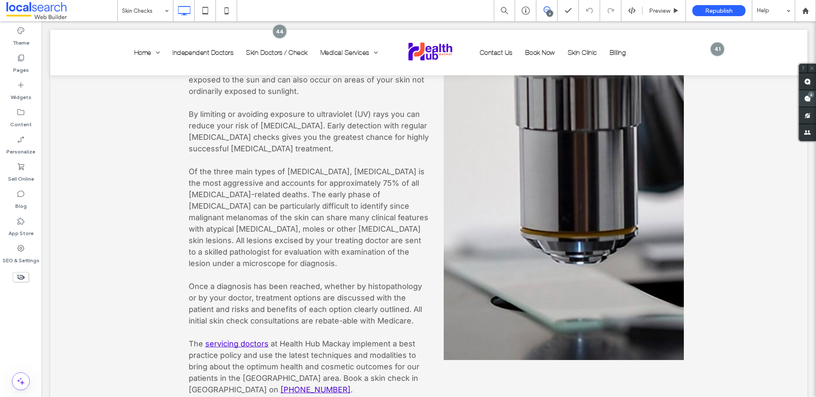
click at [810, 97] on div "6" at bounding box center [811, 94] width 6 height 6
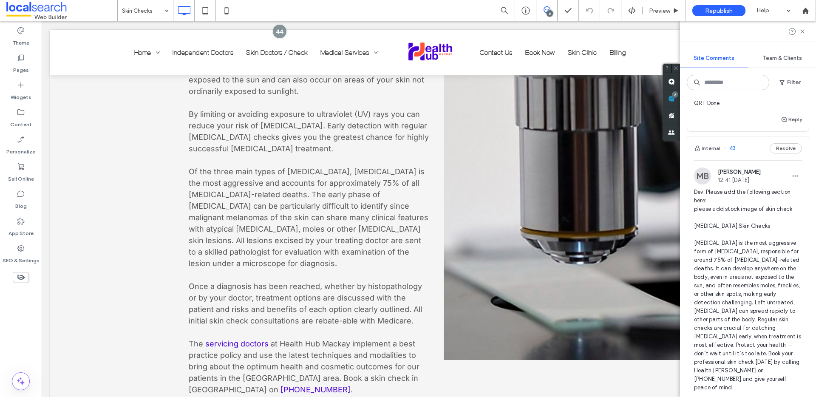
scroll to position [0, 0]
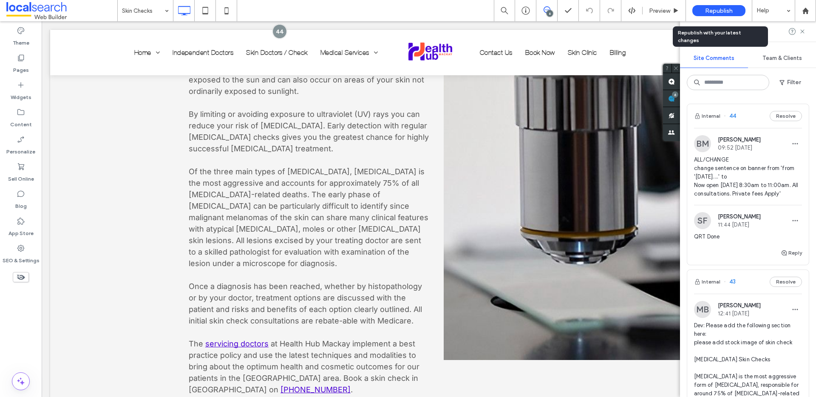
click at [729, 6] on div "Republish" at bounding box center [719, 10] width 53 height 11
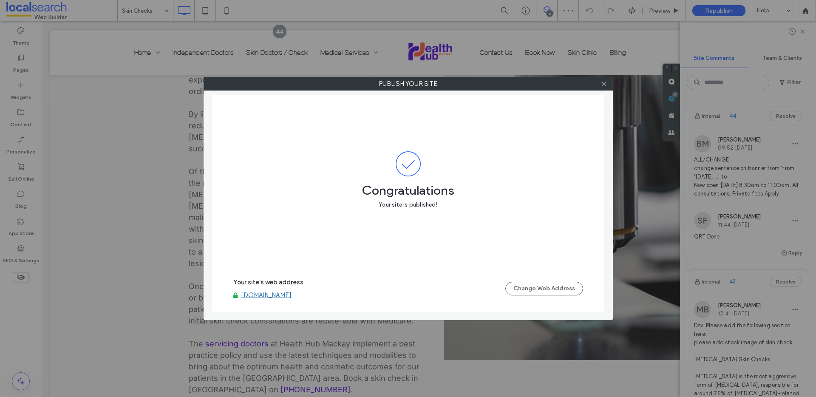
click at [292, 295] on link "[DOMAIN_NAME]" at bounding box center [266, 295] width 51 height 8
click at [601, 84] on icon at bounding box center [604, 84] width 6 height 6
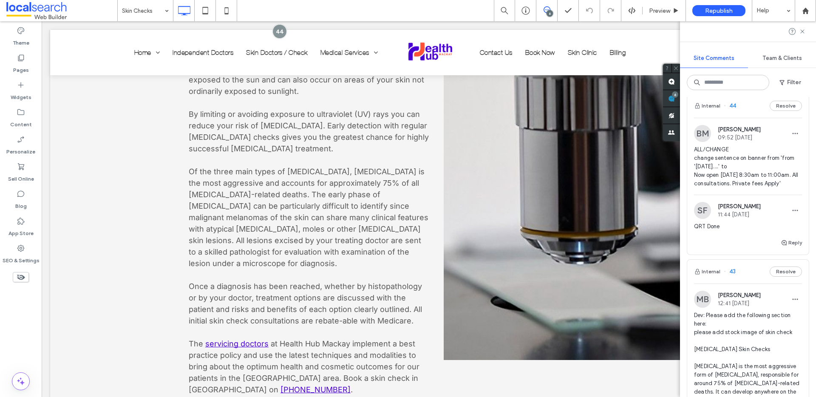
scroll to position [123, 0]
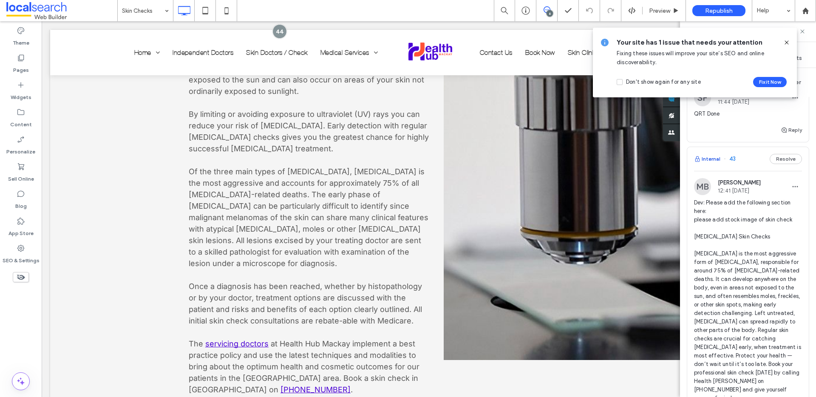
click at [706, 163] on button "Internal" at bounding box center [707, 159] width 26 height 10
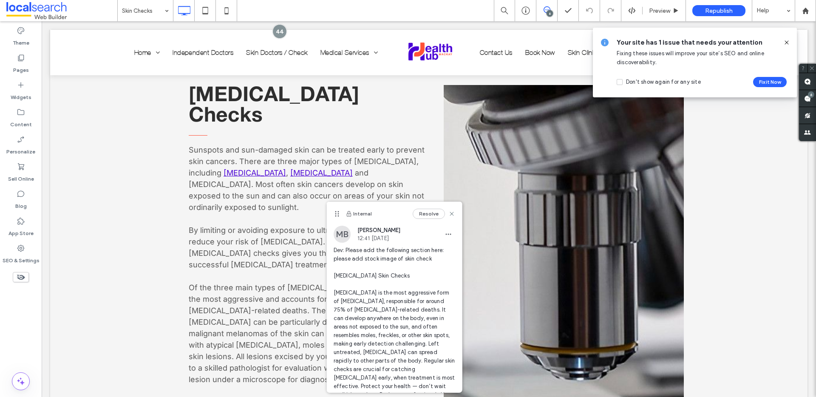
scroll to position [0, 0]
